Goal: Information Seeking & Learning: Learn about a topic

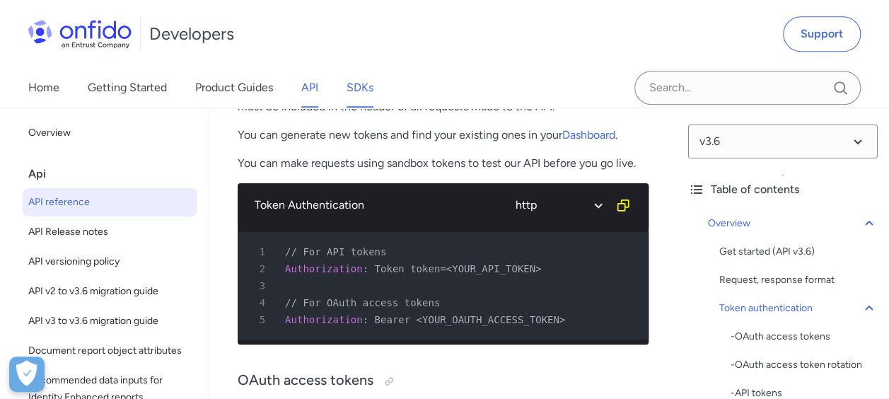
click at [360, 93] on link "SDKs" at bounding box center [360, 88] width 27 height 40
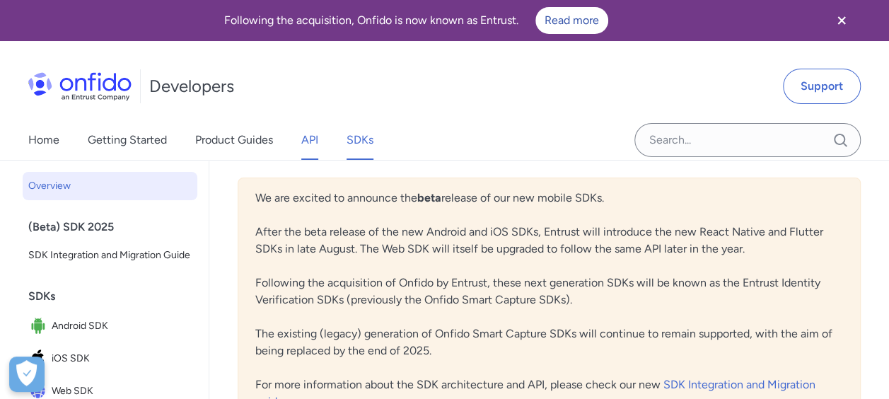
click at [318, 136] on link "API" at bounding box center [309, 140] width 17 height 40
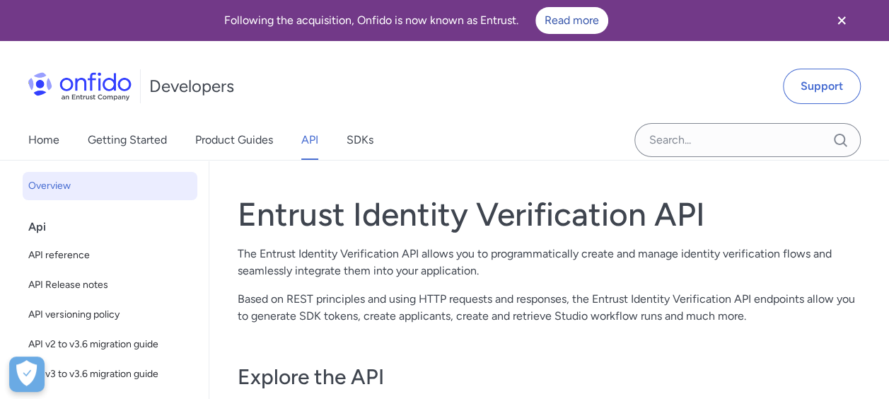
scroll to position [71, 0]
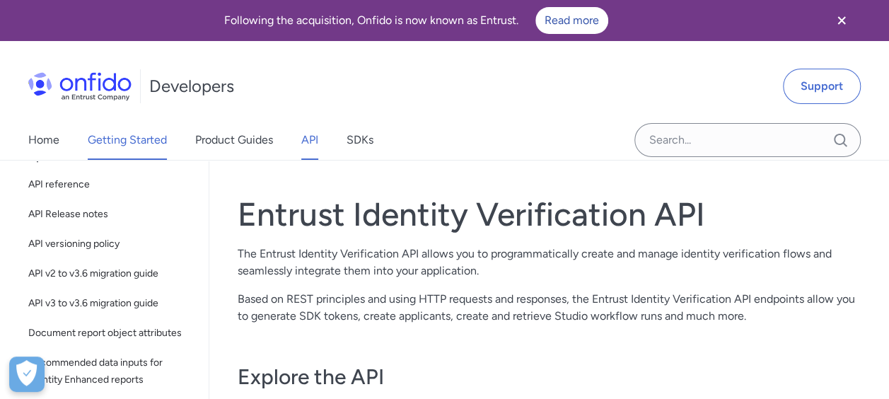
click at [158, 144] on link "Getting Started" at bounding box center [127, 140] width 79 height 40
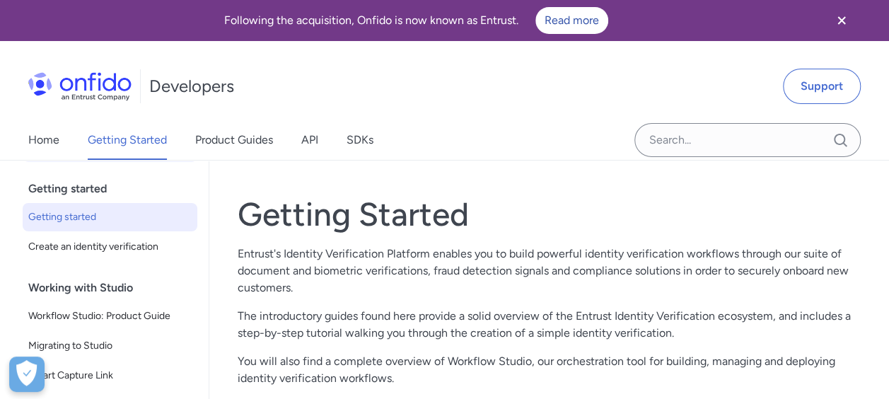
scroll to position [75, 0]
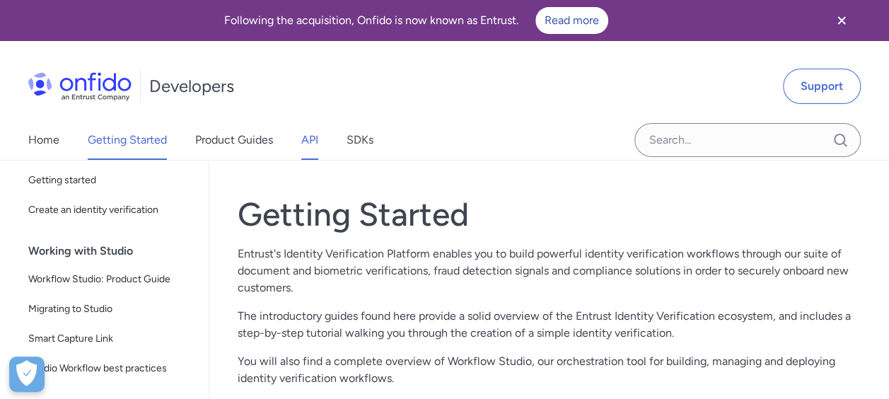
click at [316, 136] on link "API" at bounding box center [309, 140] width 17 height 40
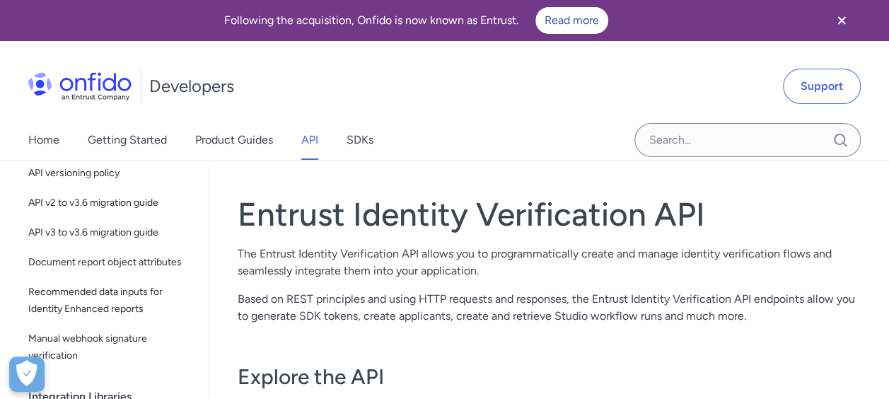
scroll to position [71, 0]
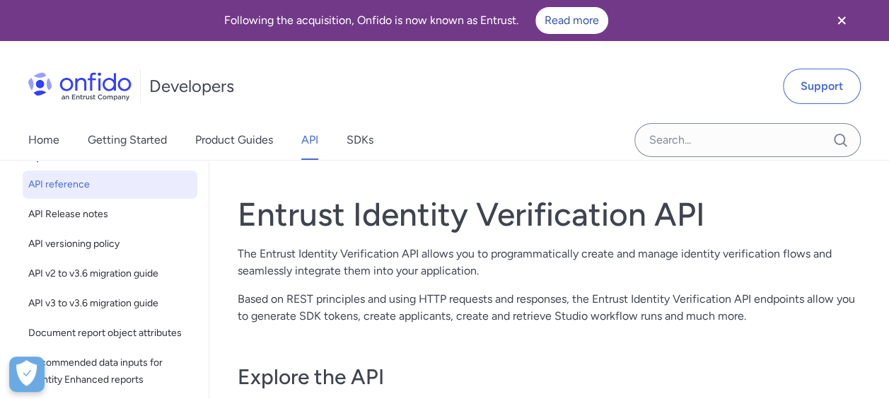
click at [133, 173] on link "API reference" at bounding box center [110, 184] width 175 height 28
select select "http"
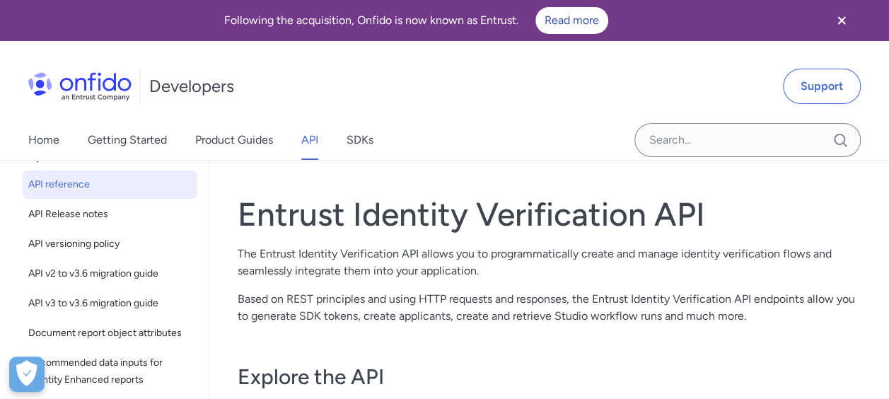
select select "http"
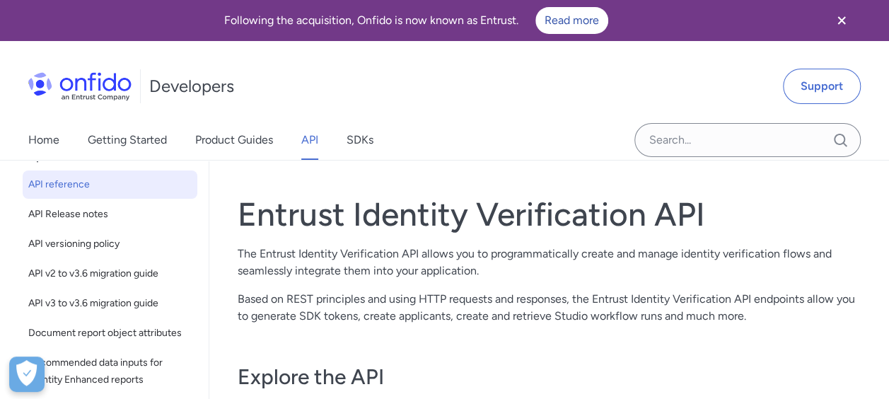
select select "http"
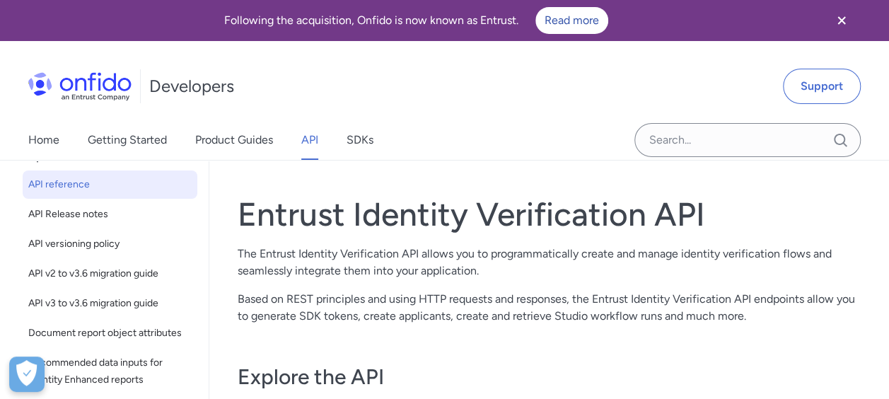
select select "http"
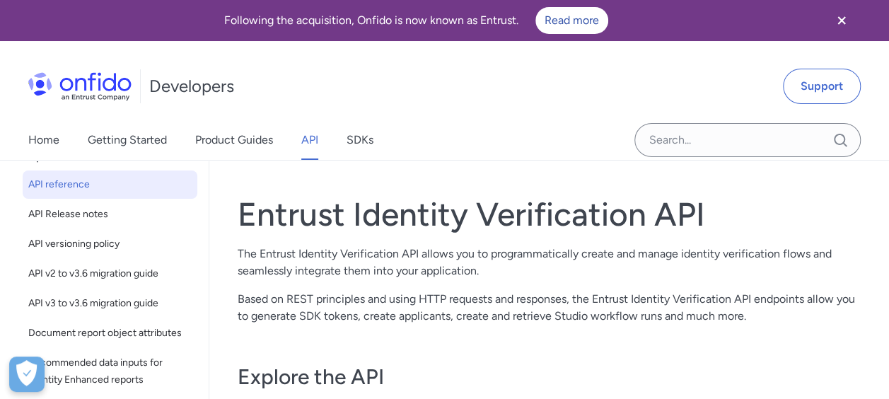
select select "http"
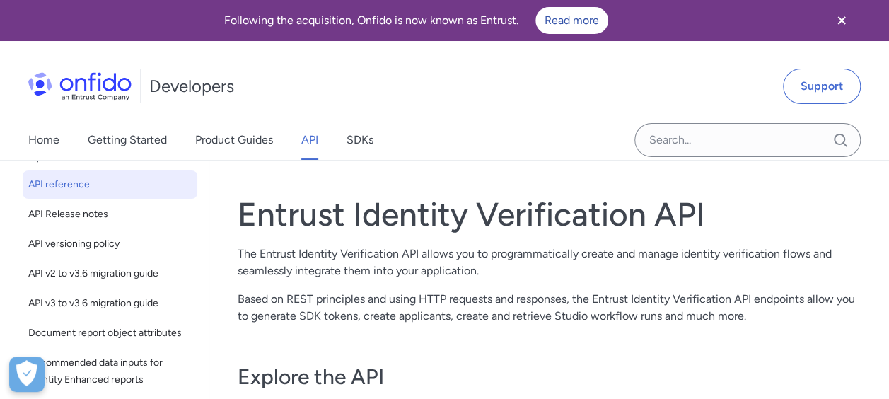
select select "http"
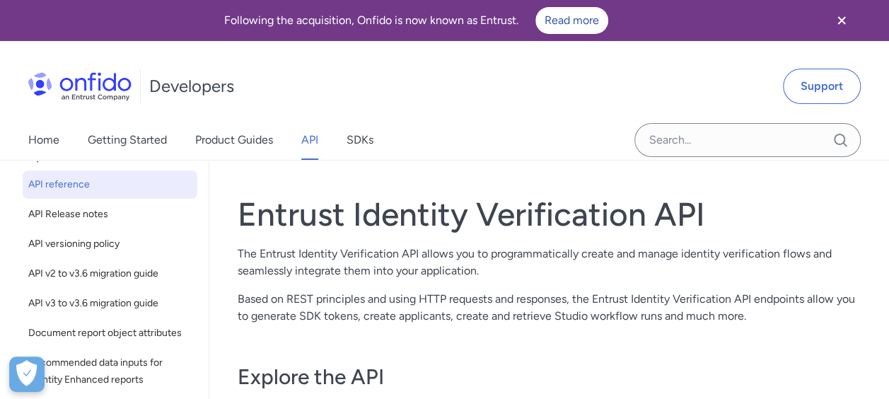
select select "http"
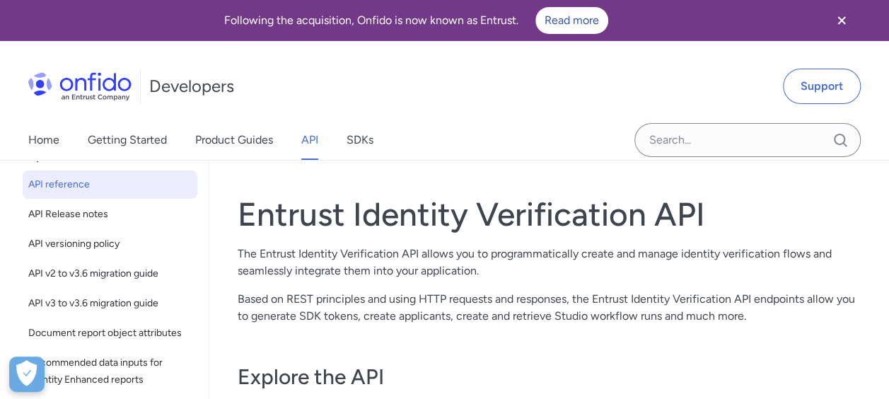
select select "http"
